Goal: Find specific page/section: Find specific page/section

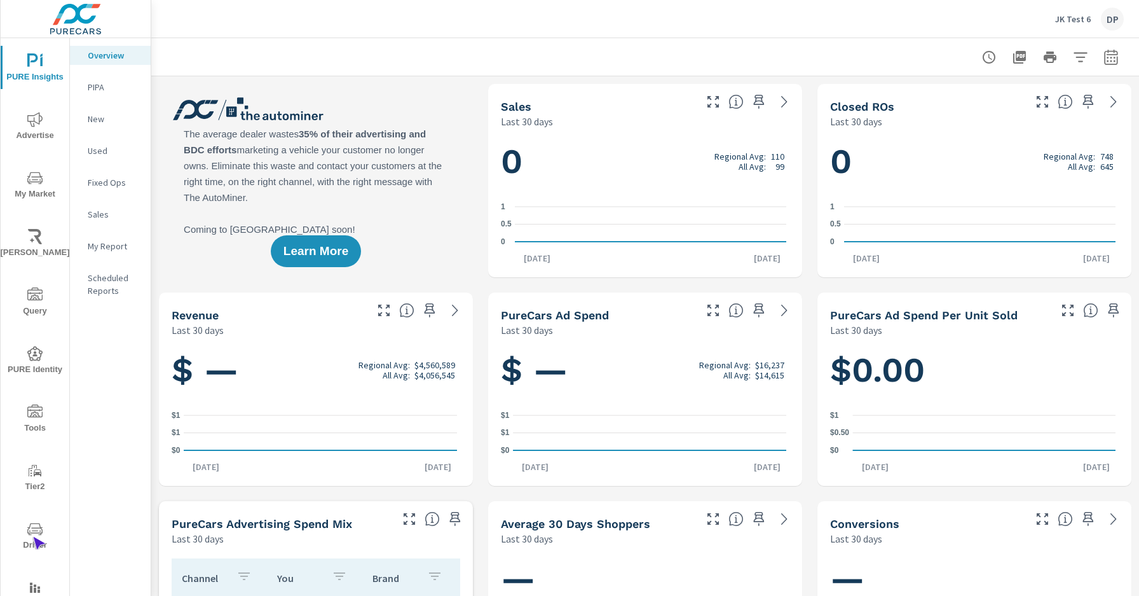
click at [32, 536] on span "Driver" at bounding box center [34, 536] width 61 height 31
